Goal: Transaction & Acquisition: Obtain resource

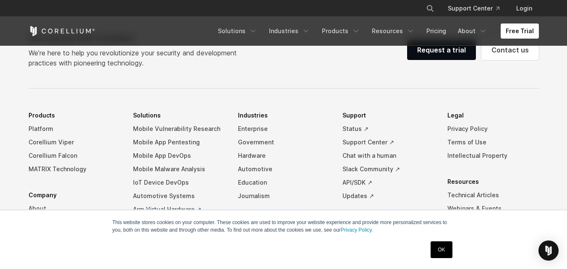
scroll to position [1986, 0]
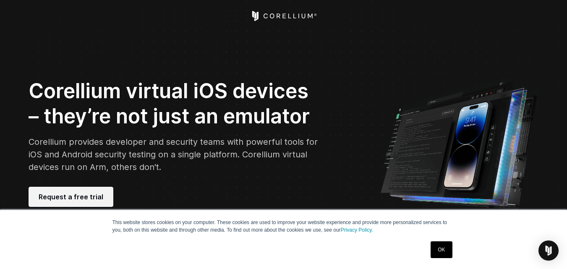
click at [71, 200] on span "Request a free trial" at bounding box center [71, 197] width 65 height 10
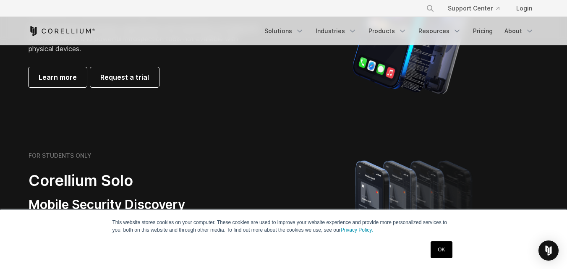
scroll to position [378, 0]
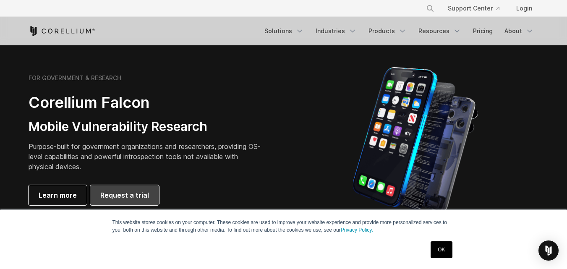
click at [107, 193] on span "Request a trial" at bounding box center [124, 195] width 49 height 10
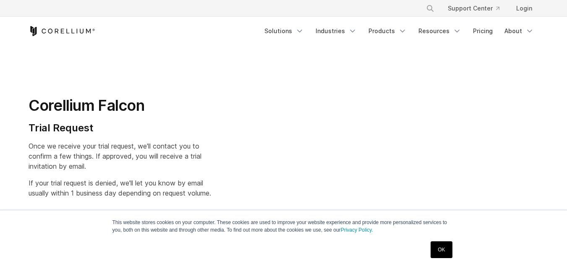
scroll to position [96, 0]
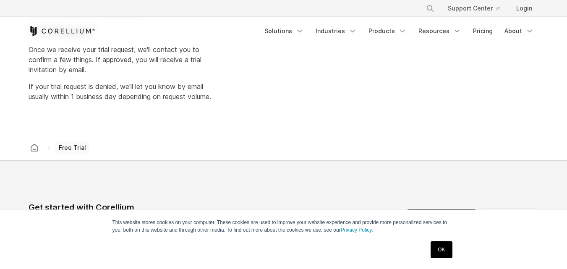
select select "**"
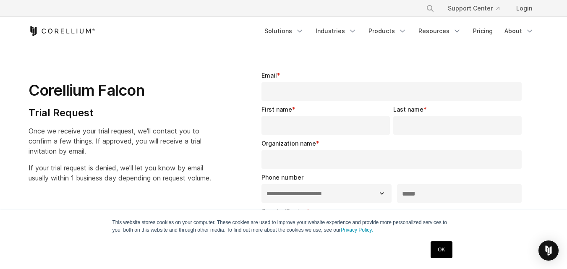
scroll to position [0, 0]
